Goal: Transaction & Acquisition: Purchase product/service

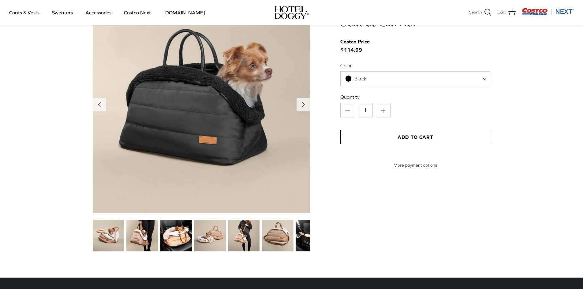
scroll to position [674, 0]
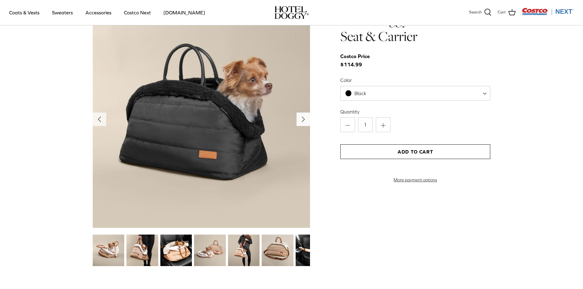
click at [299, 118] on icon "Right" at bounding box center [304, 120] width 10 height 10
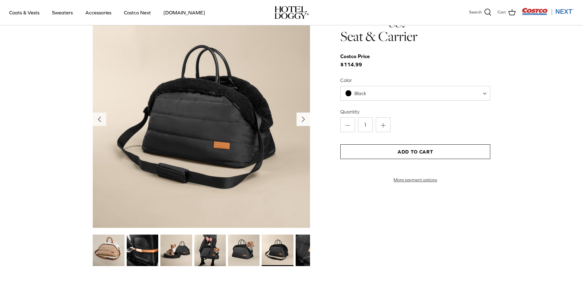
click at [299, 118] on icon "Right" at bounding box center [304, 120] width 10 height 10
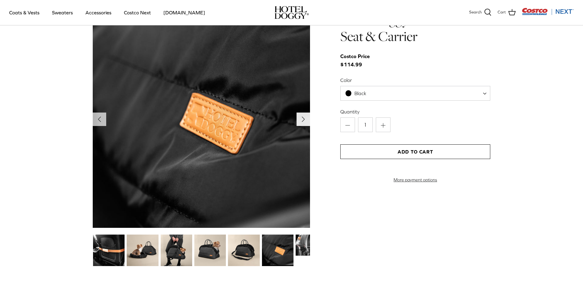
click at [299, 118] on icon "Right" at bounding box center [304, 120] width 10 height 10
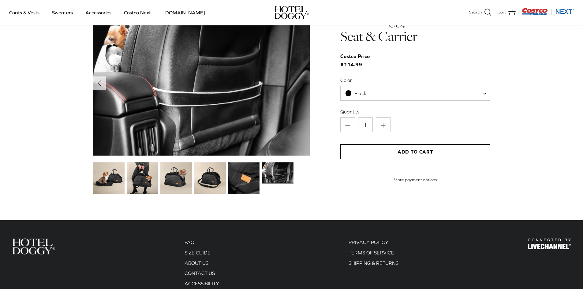
click at [298, 118] on img at bounding box center [201, 83] width 217 height 145
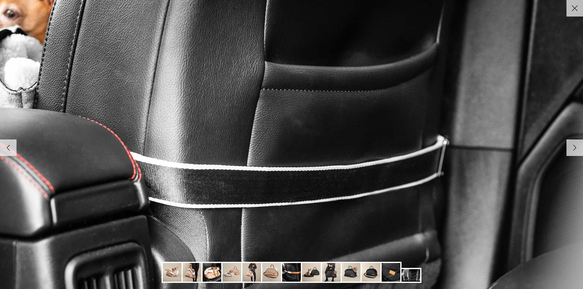
click at [573, 153] on icon "Right" at bounding box center [575, 148] width 10 height 10
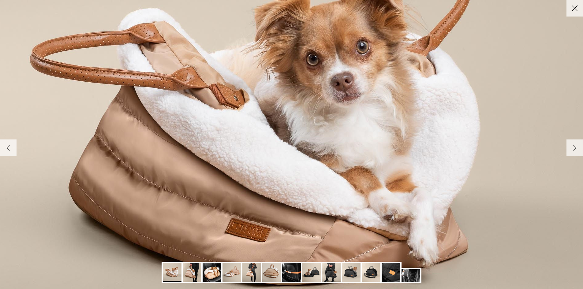
click at [573, 151] on icon "Right" at bounding box center [575, 148] width 10 height 10
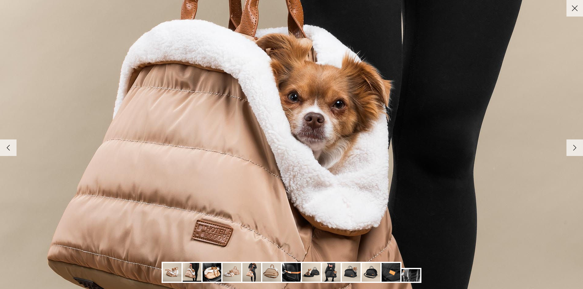
click at [573, 151] on icon "Right" at bounding box center [575, 148] width 10 height 10
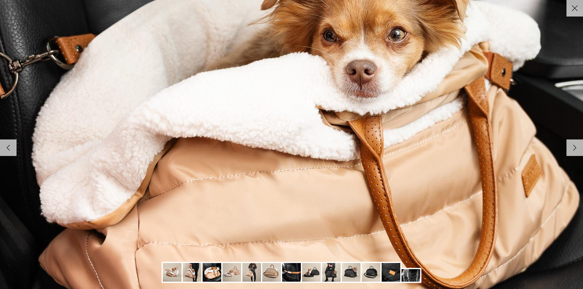
click at [573, 151] on icon "Right" at bounding box center [575, 148] width 10 height 10
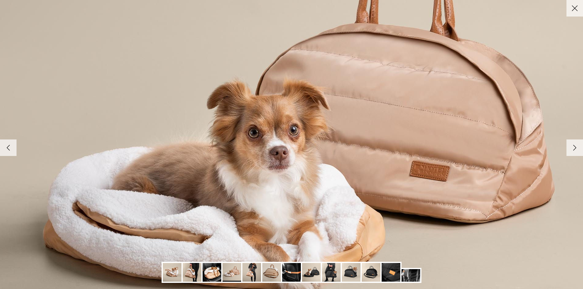
click at [573, 151] on icon "Right" at bounding box center [575, 148] width 10 height 10
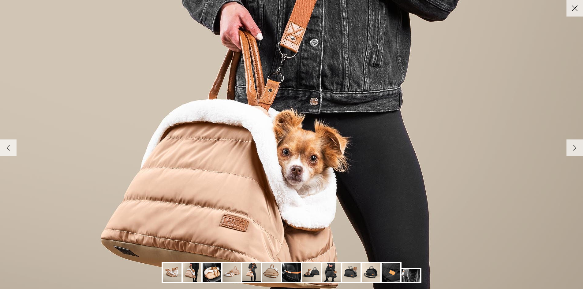
click at [573, 151] on icon "Right" at bounding box center [575, 148] width 10 height 10
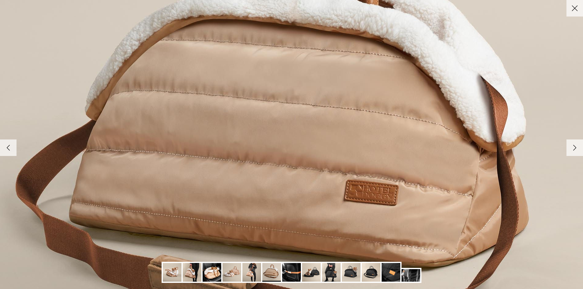
click at [573, 151] on icon "Right" at bounding box center [575, 148] width 10 height 10
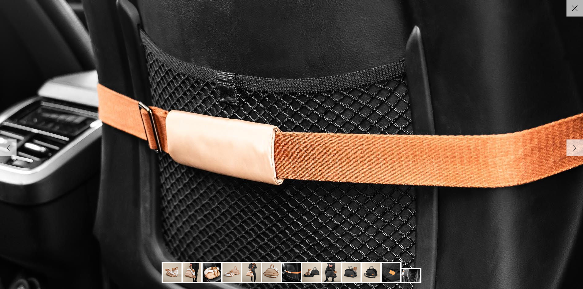
click at [573, 151] on icon "Right" at bounding box center [575, 148] width 10 height 10
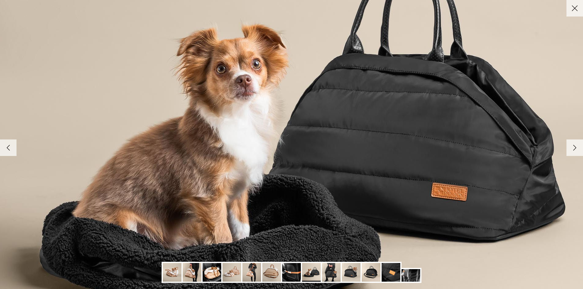
click at [573, 151] on icon "Right" at bounding box center [575, 148] width 10 height 10
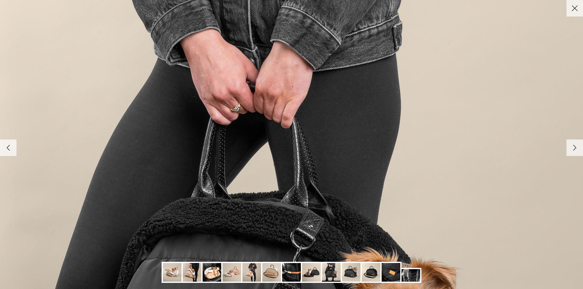
click at [577, 14] on link "Close" at bounding box center [575, 8] width 17 height 17
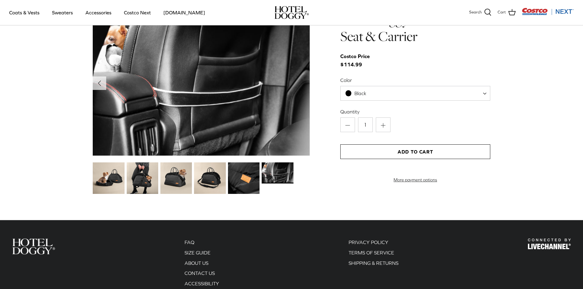
click at [394, 94] on span "Black" at bounding box center [416, 93] width 150 height 15
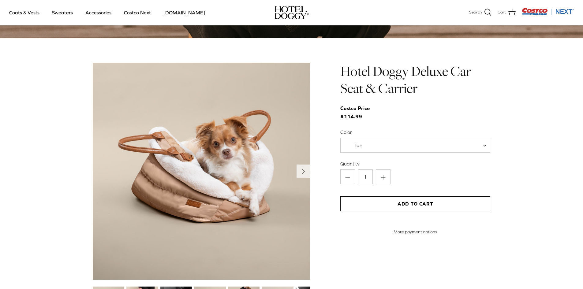
scroll to position [683, 0]
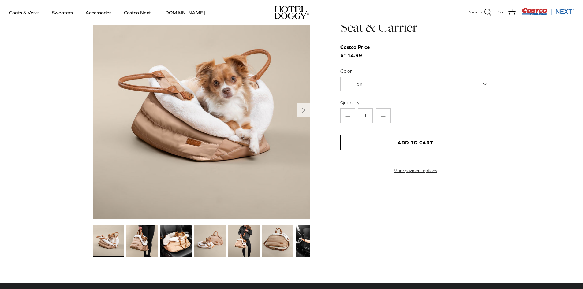
click at [410, 85] on span "Tan" at bounding box center [416, 84] width 150 height 15
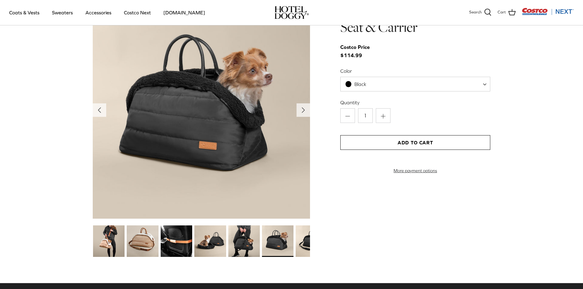
click at [202, 105] on img at bounding box center [201, 110] width 217 height 217
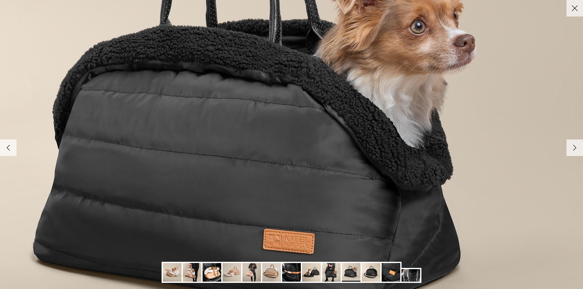
click at [577, 149] on icon "Right" at bounding box center [575, 148] width 10 height 10
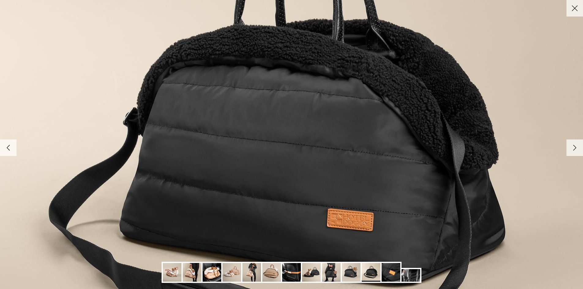
click at [577, 149] on icon "Right" at bounding box center [575, 148] width 10 height 10
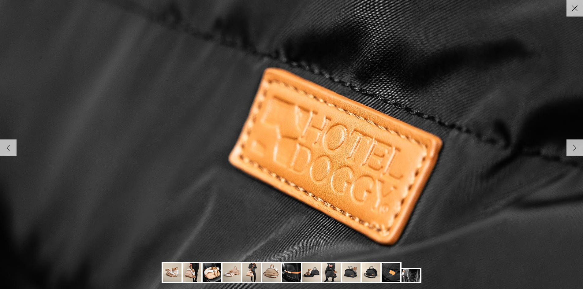
click at [577, 149] on icon "Right" at bounding box center [575, 148] width 10 height 10
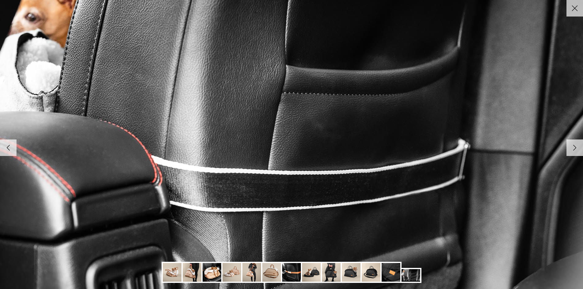
click at [577, 149] on icon "Right" at bounding box center [575, 148] width 10 height 10
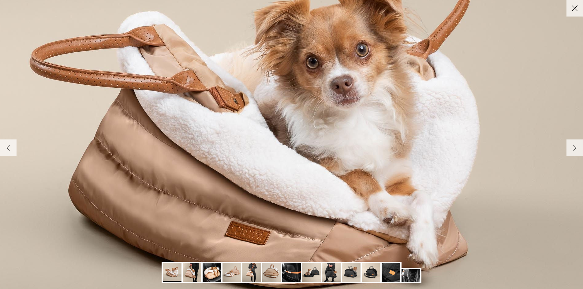
click at [576, 149] on icon "Right" at bounding box center [575, 148] width 10 height 10
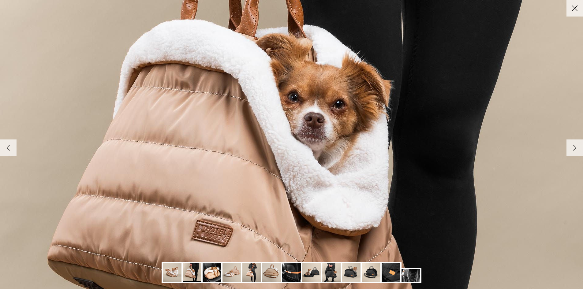
click at [576, 149] on icon "Right" at bounding box center [575, 148] width 10 height 10
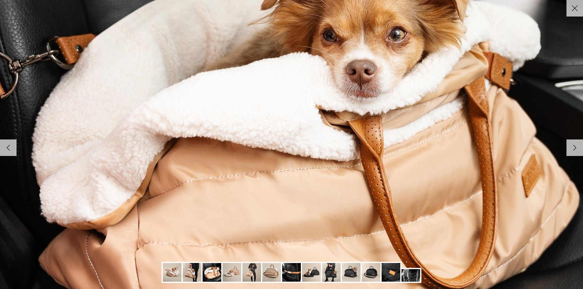
click at [576, 149] on icon "Right" at bounding box center [575, 148] width 10 height 10
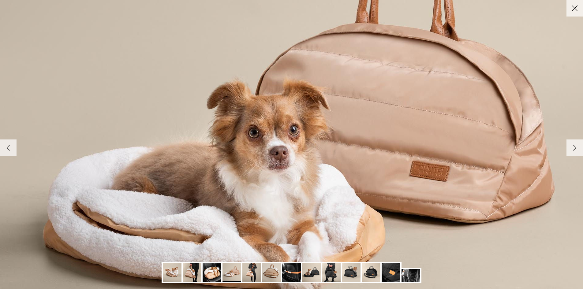
click at [576, 149] on icon "Right" at bounding box center [575, 148] width 10 height 10
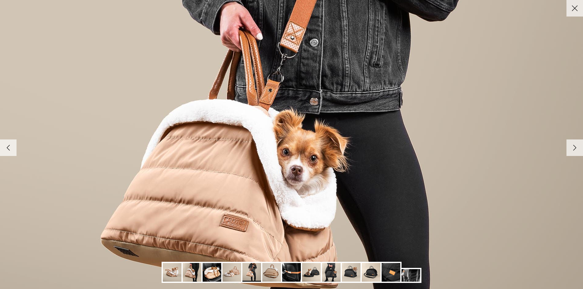
click at [576, 149] on icon "Right" at bounding box center [575, 148] width 10 height 10
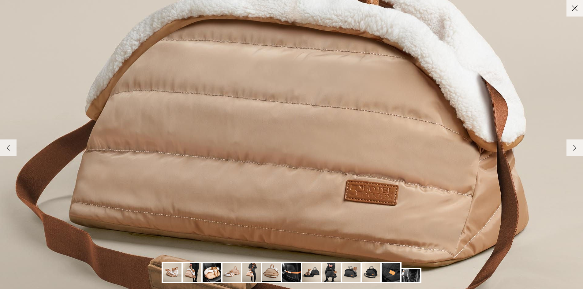
click at [576, 149] on icon "Right" at bounding box center [575, 148] width 10 height 10
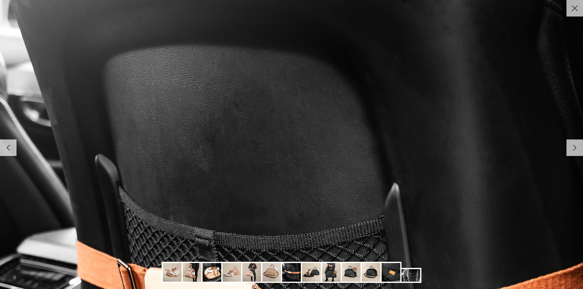
click at [572, 9] on icon "Close" at bounding box center [575, 8] width 10 height 10
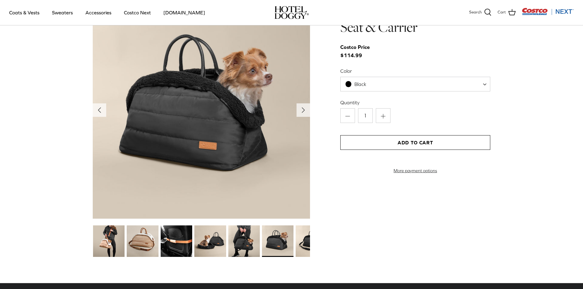
click at [405, 82] on span "Black" at bounding box center [416, 84] width 150 height 15
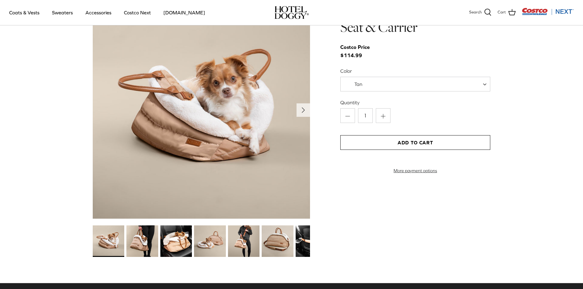
click at [357, 86] on span "Tan" at bounding box center [359, 84] width 8 height 6
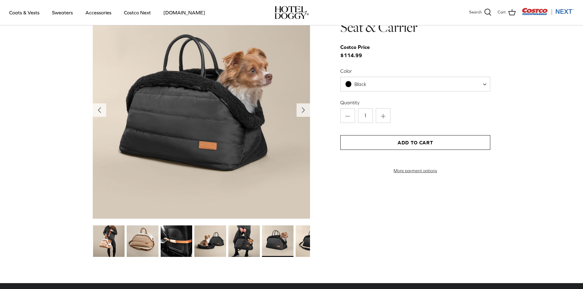
click at [375, 78] on span "Black" at bounding box center [416, 84] width 150 height 15
select select "Tan"
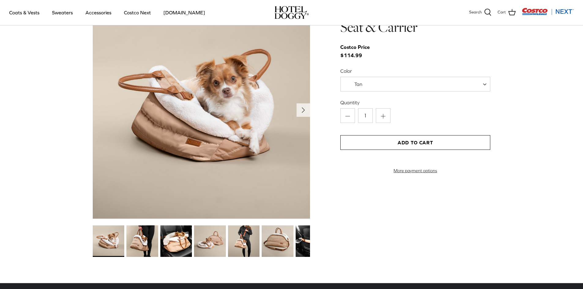
click at [396, 144] on button "Add to Cart" at bounding box center [416, 142] width 150 height 15
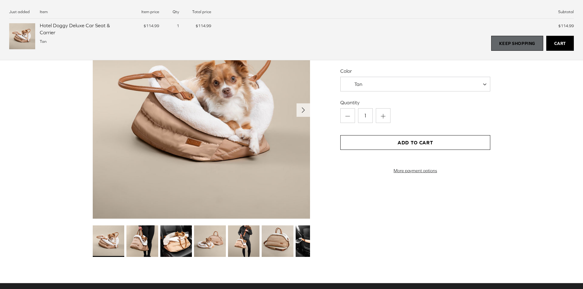
click at [507, 41] on link "Keep Shopping" at bounding box center [518, 43] width 52 height 15
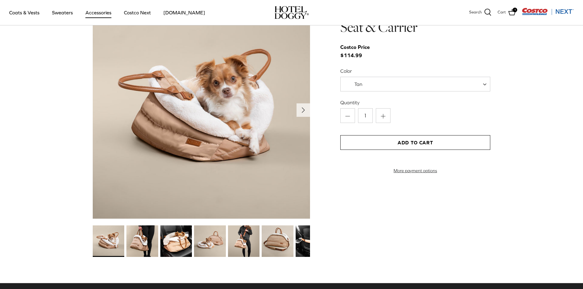
click at [97, 10] on link "Accessories" at bounding box center [98, 12] width 37 height 21
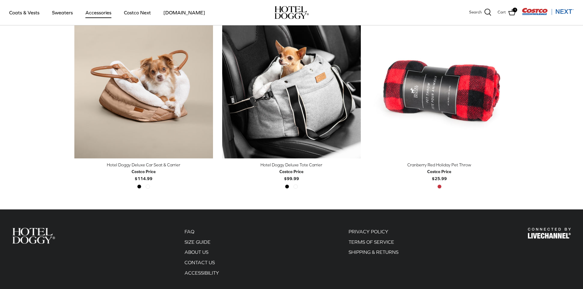
scroll to position [184, 0]
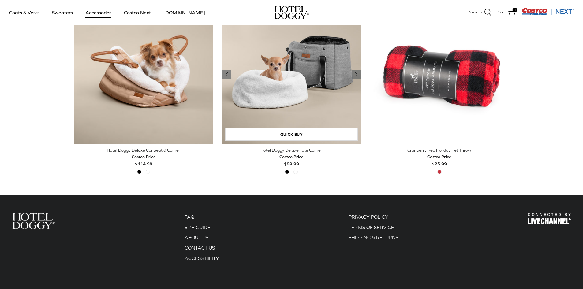
click at [290, 89] on img "Hotel Doggy Deluxe Tote Carrier" at bounding box center [291, 74] width 139 height 139
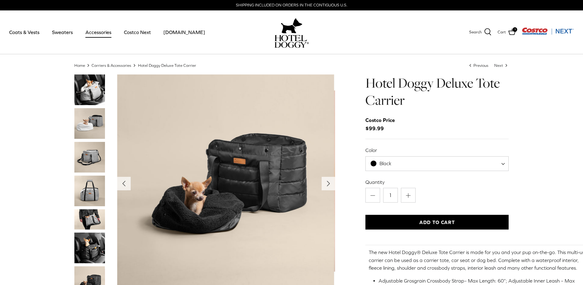
click at [94, 94] on img "Thumbnail Link" at bounding box center [89, 89] width 31 height 31
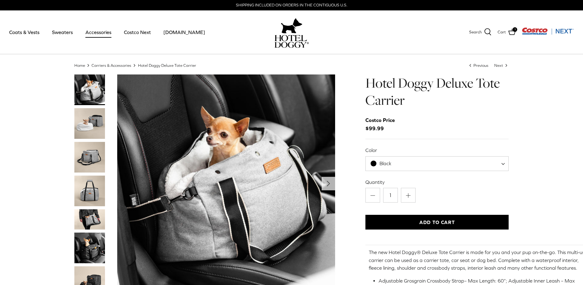
click at [93, 117] on img "Thumbnail Link" at bounding box center [89, 123] width 31 height 31
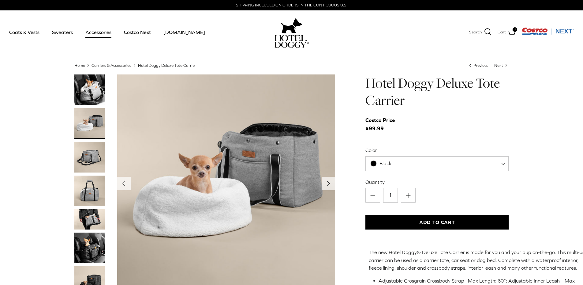
click at [88, 160] on img "Thumbnail Link" at bounding box center [89, 157] width 31 height 31
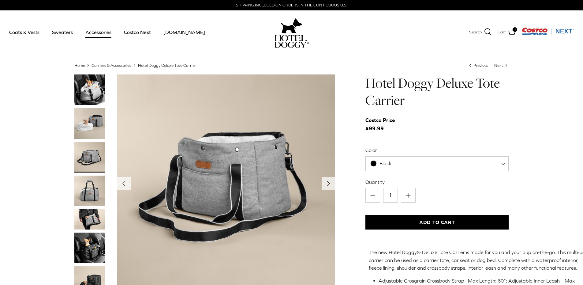
click at [90, 188] on img "Thumbnail Link" at bounding box center [89, 190] width 31 height 31
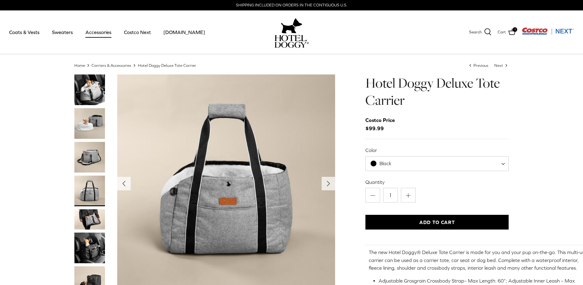
click at [92, 219] on img "Thumbnail Link" at bounding box center [89, 219] width 31 height 21
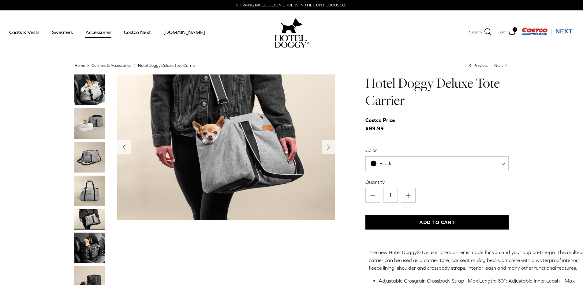
click at [95, 248] on img "Thumbnail Link" at bounding box center [89, 247] width 31 height 31
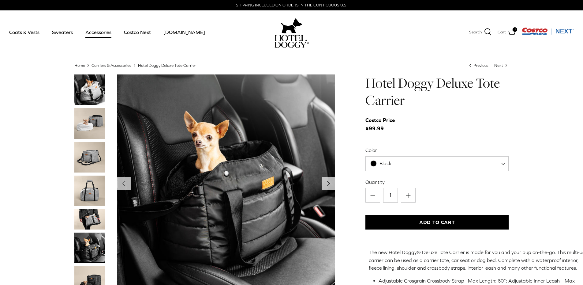
click at [92, 270] on img "Thumbnail Link" at bounding box center [89, 281] width 31 height 31
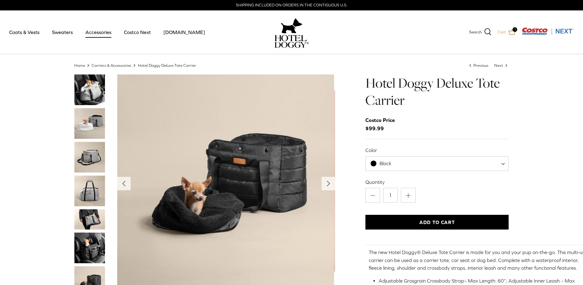
click at [514, 34] on icon at bounding box center [512, 31] width 7 height 7
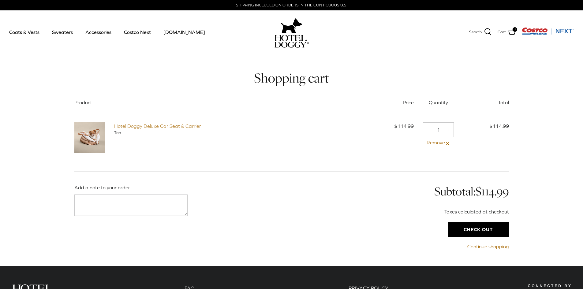
click at [145, 126] on link "Hotel Doggy Deluxe Car Seat & Carrier" at bounding box center [157, 126] width 87 height 6
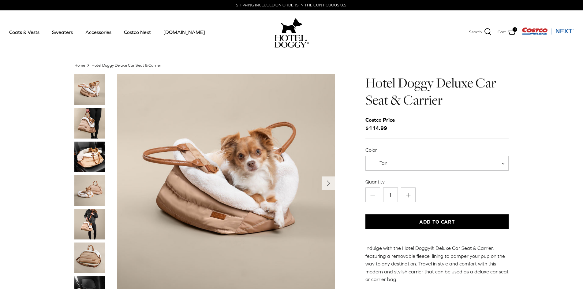
click at [89, 122] on img "Thumbnail Link" at bounding box center [89, 123] width 31 height 31
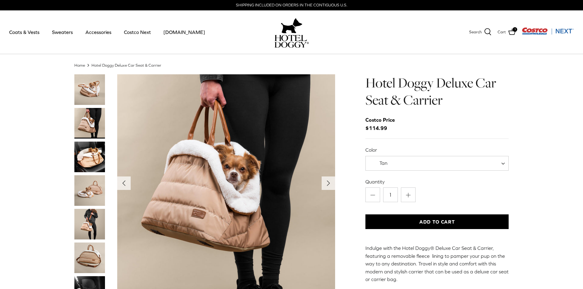
click at [89, 159] on img "Thumbnail Link" at bounding box center [89, 157] width 31 height 31
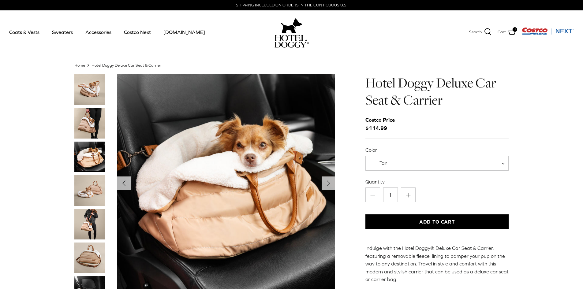
click at [85, 219] on img "Thumbnail Link" at bounding box center [89, 224] width 31 height 31
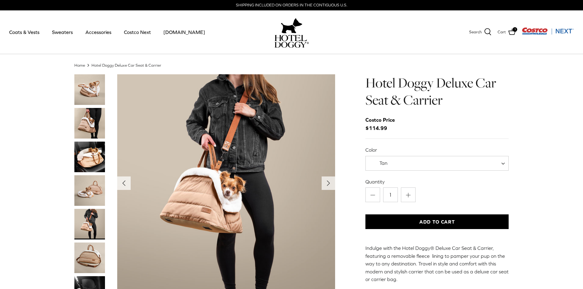
click at [94, 259] on img "Thumbnail Link" at bounding box center [89, 258] width 31 height 31
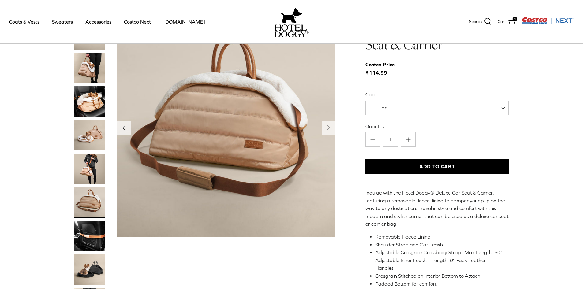
scroll to position [123, 0]
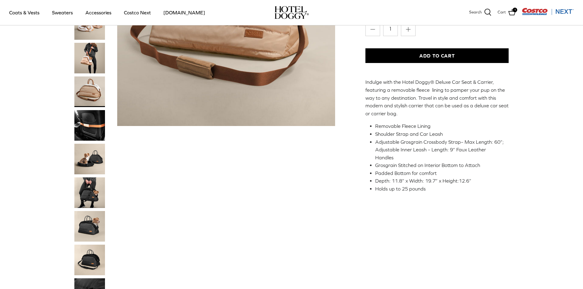
click at [96, 161] on img "Thumbnail Link" at bounding box center [89, 159] width 31 height 31
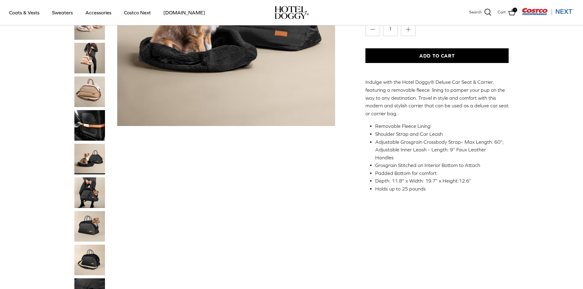
click at [94, 121] on img "Thumbnail Link" at bounding box center [89, 125] width 31 height 31
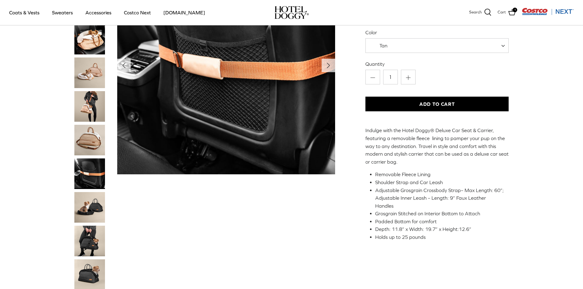
scroll to position [61, 0]
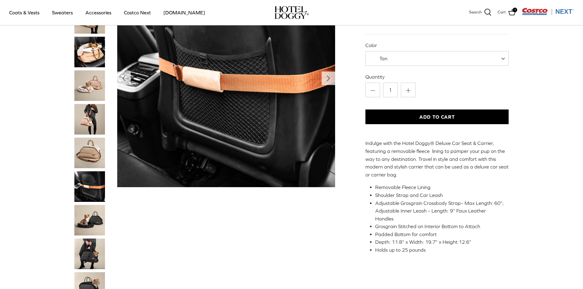
click at [90, 245] on img "Thumbnail Link" at bounding box center [89, 254] width 31 height 31
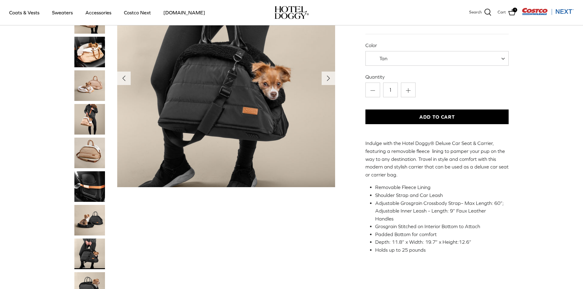
scroll to position [0, 0]
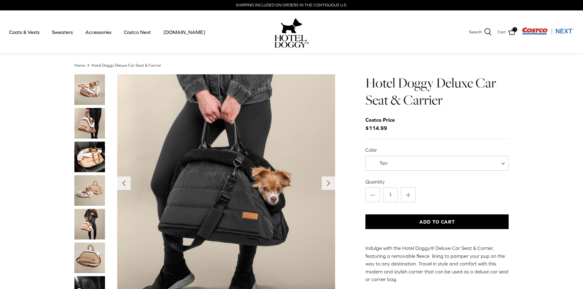
click at [88, 153] on img "Thumbnail Link" at bounding box center [89, 157] width 31 height 31
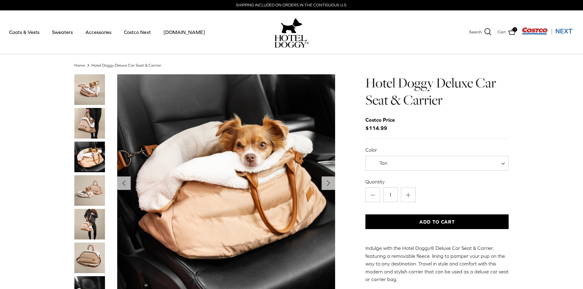
click at [89, 186] on img "Thumbnail Link" at bounding box center [89, 190] width 31 height 31
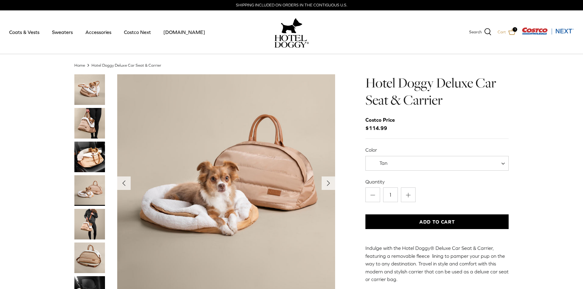
click at [514, 32] on span "1" at bounding box center [515, 29] width 5 height 5
